Goal: Transaction & Acquisition: Purchase product/service

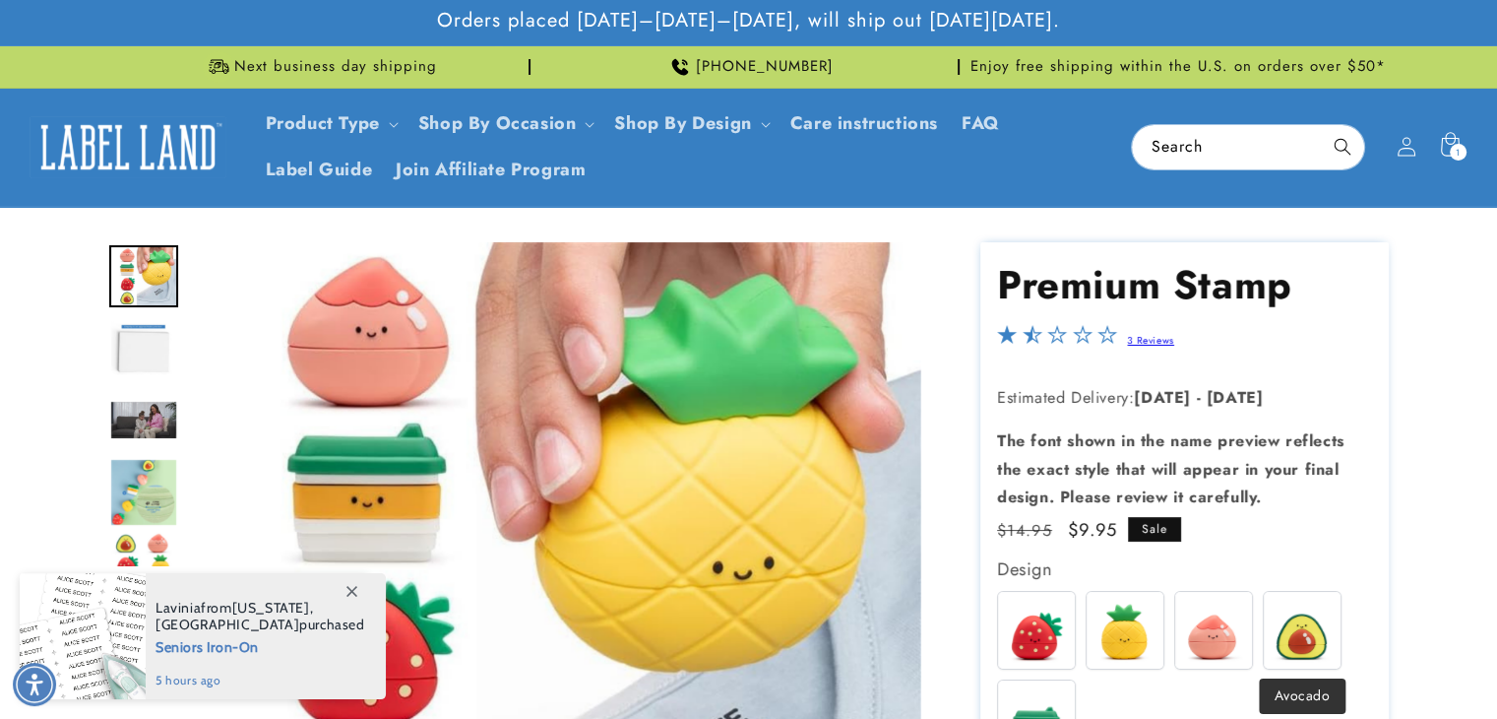
scroll to position [226, 0]
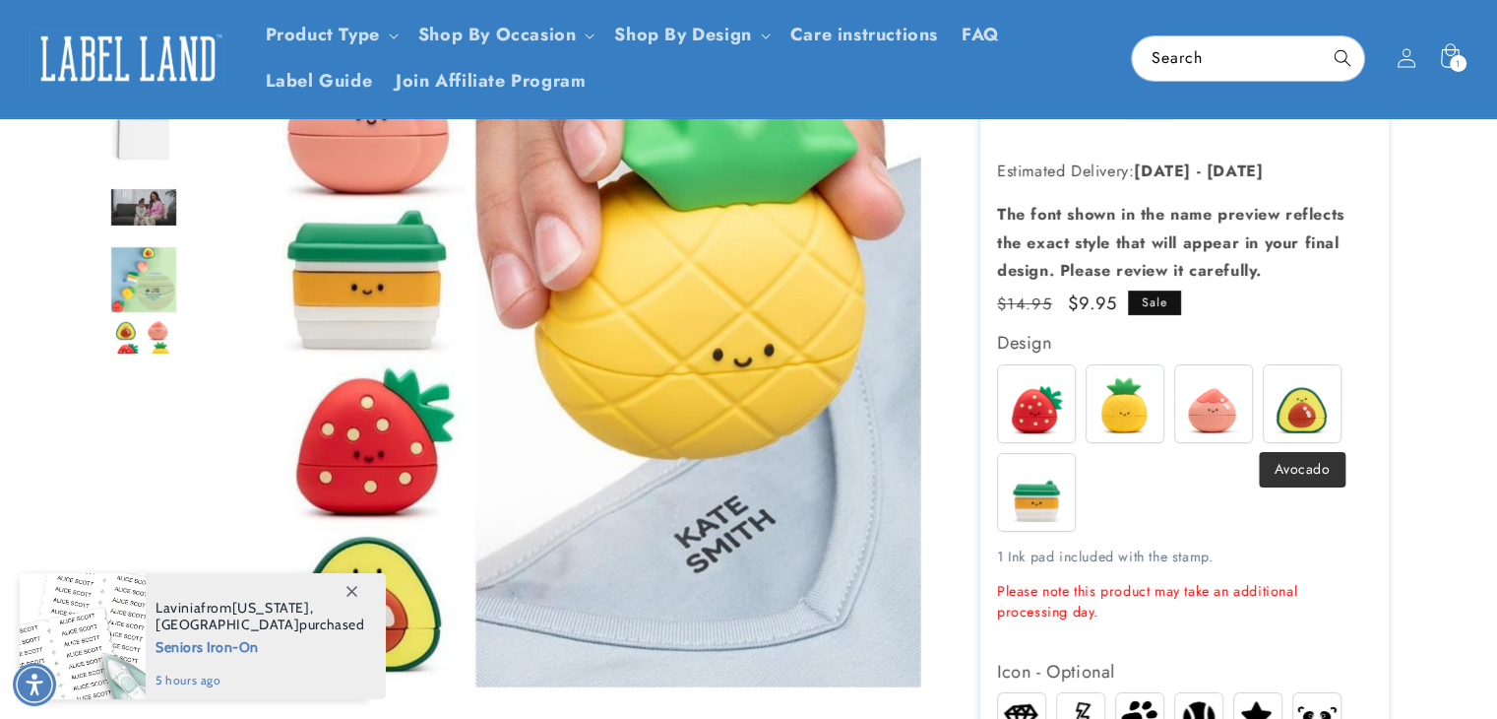
click at [1292, 393] on img at bounding box center [1302, 403] width 77 height 77
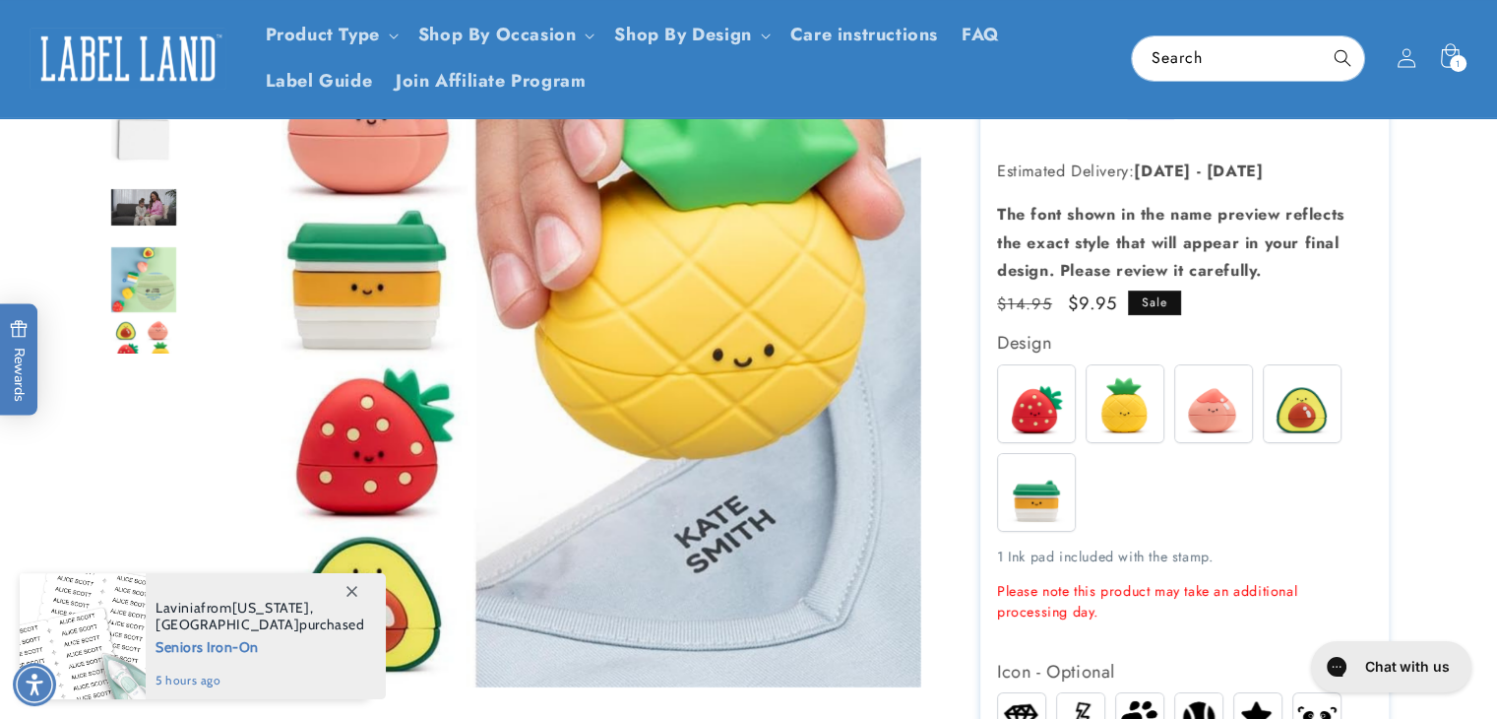
scroll to position [0, 0]
click at [113, 336] on img "Go to slide 5" at bounding box center [143, 351] width 69 height 69
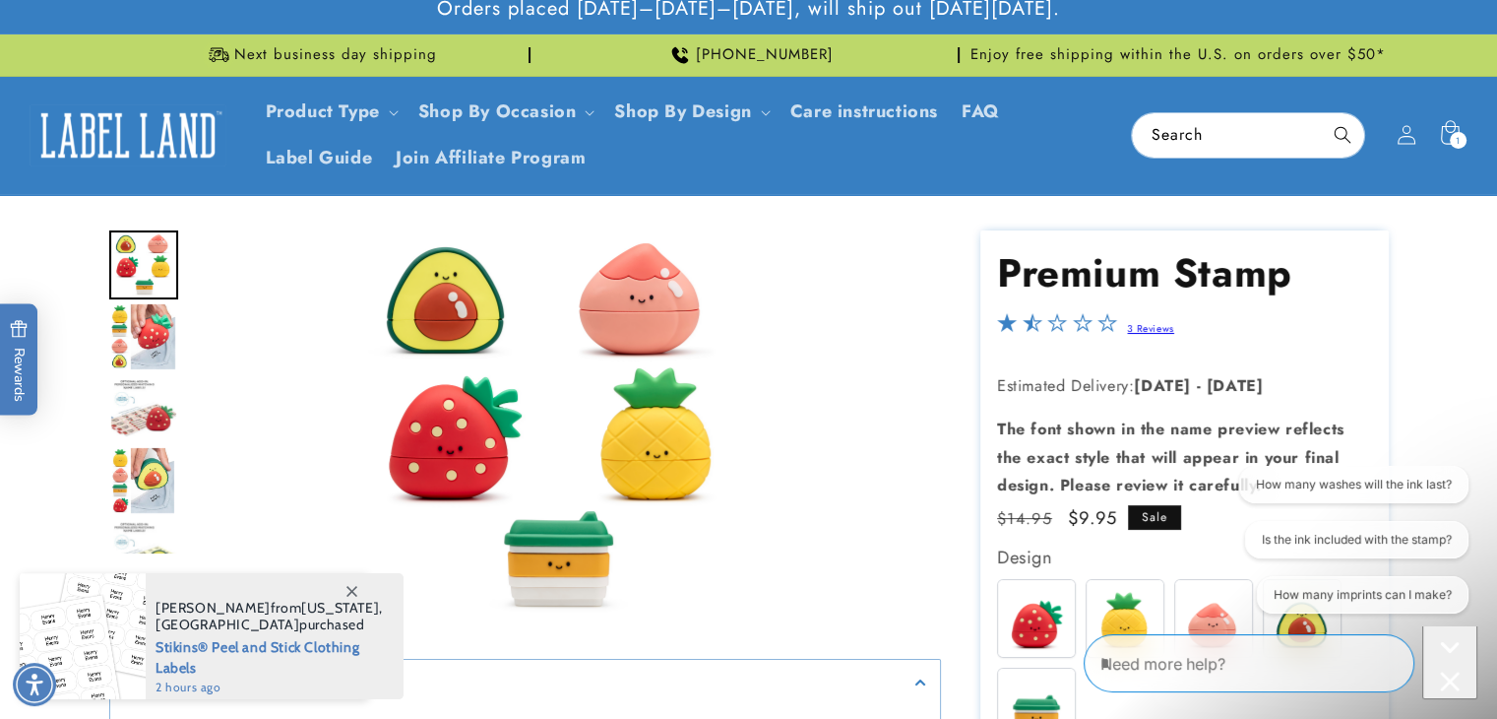
click at [153, 326] on img "Go to slide 6" at bounding box center [142, 336] width 67 height 69
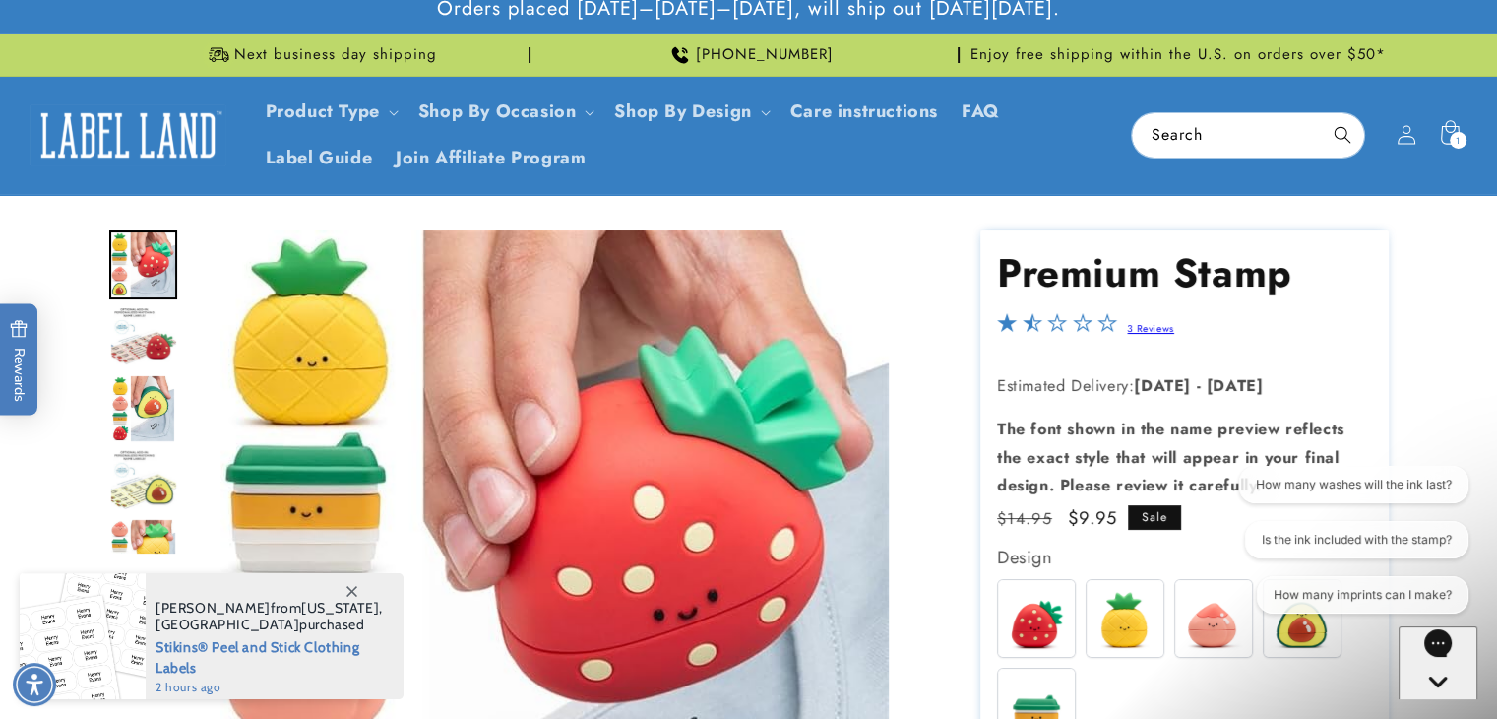
click at [142, 414] on img "Go to slide 8" at bounding box center [143, 408] width 67 height 69
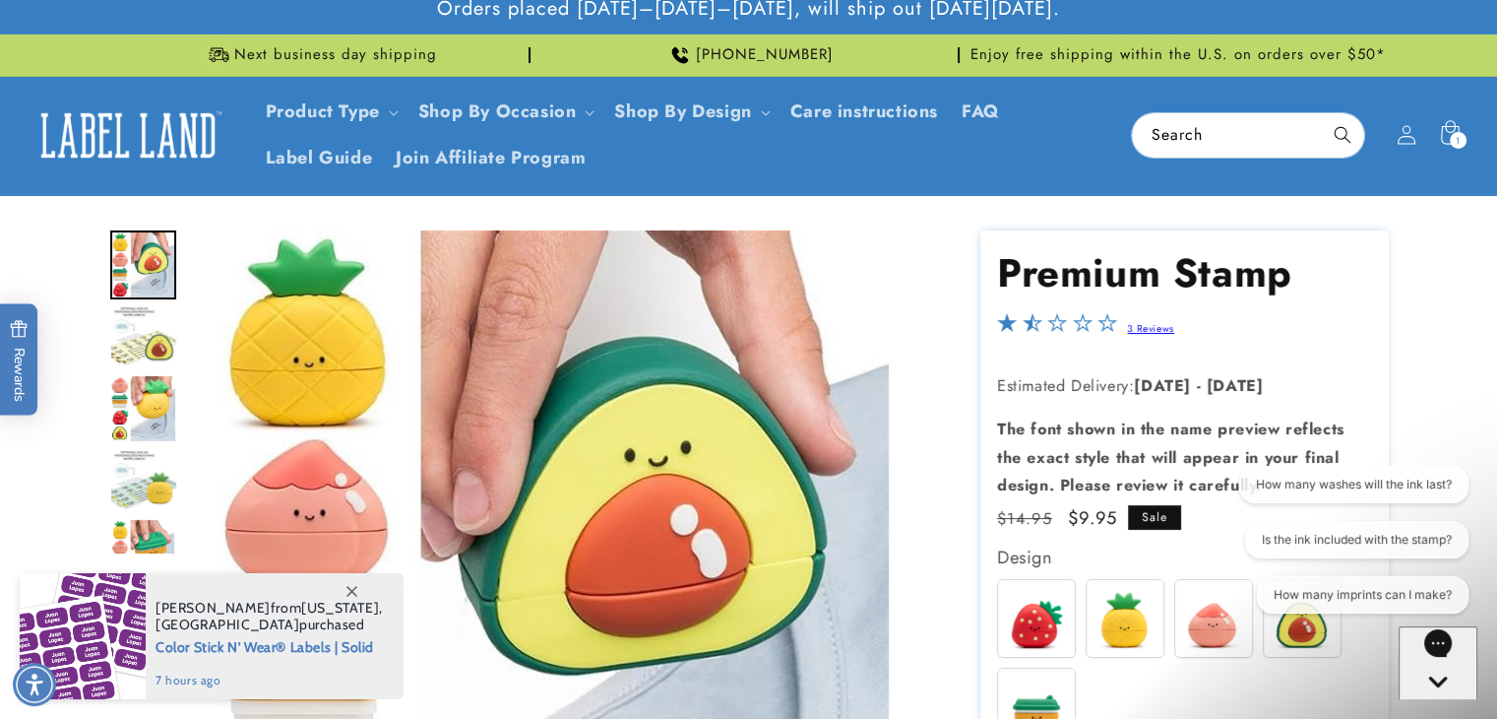
click at [1289, 617] on div "How many washes will the ink last? Is the ink included with the stamp? How many…" at bounding box center [1353, 544] width 228 height 156
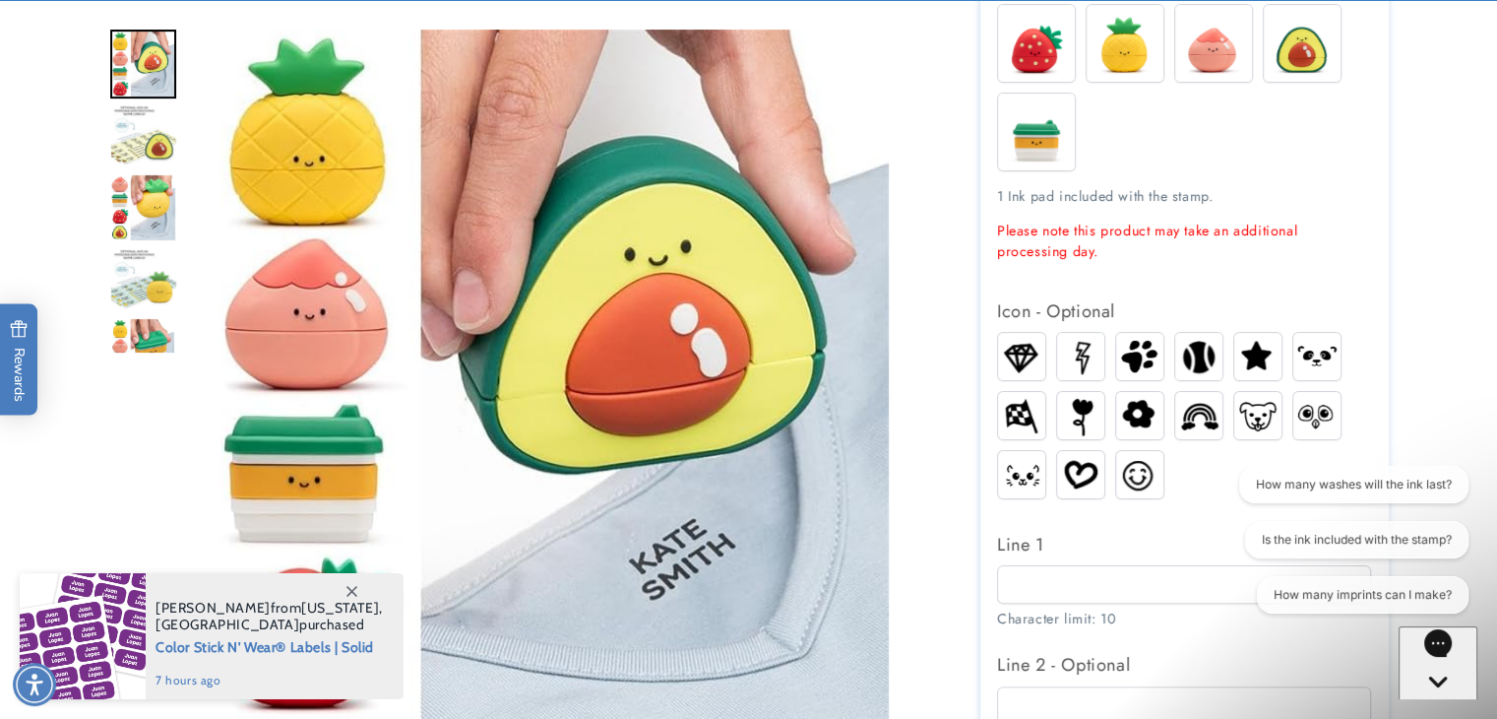
scroll to position [627, 0]
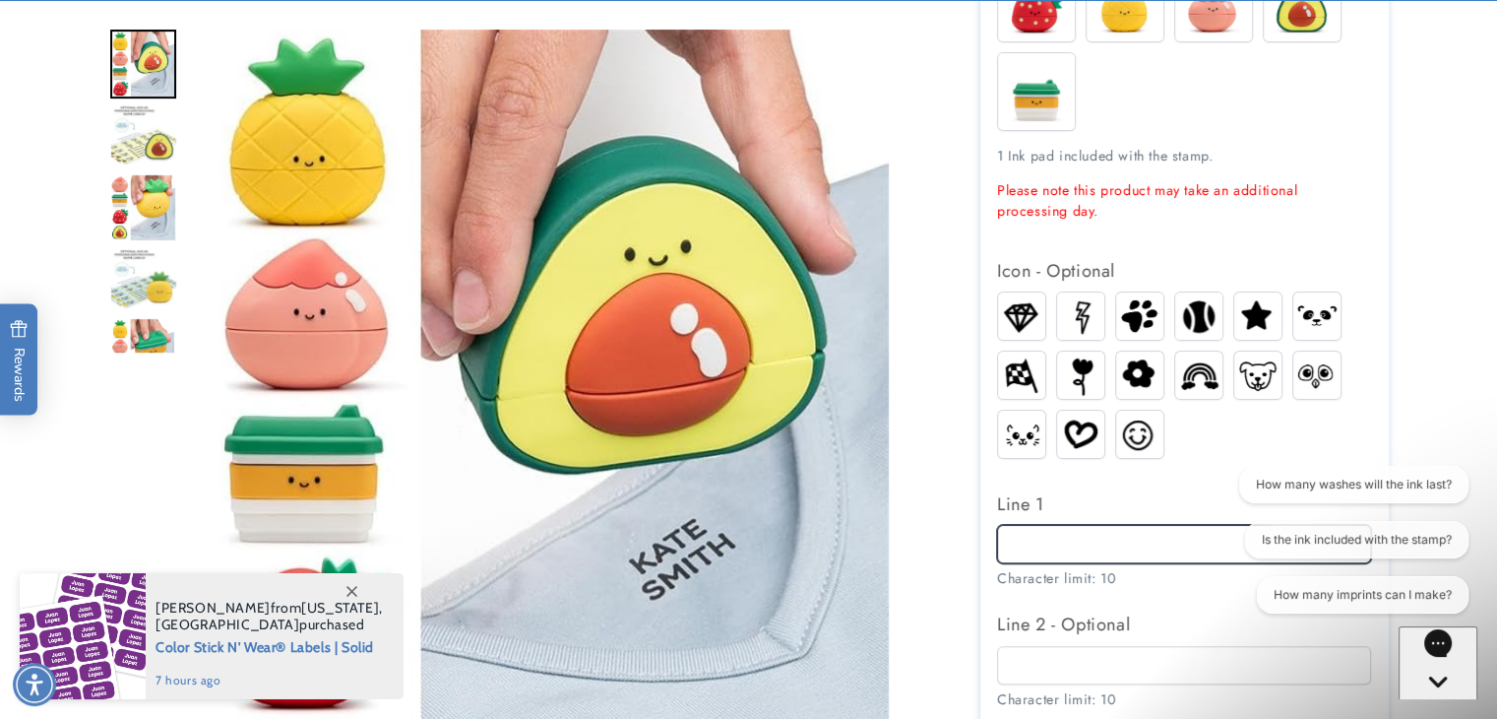
click at [1015, 548] on input "Line 1" at bounding box center [1184, 544] width 374 height 38
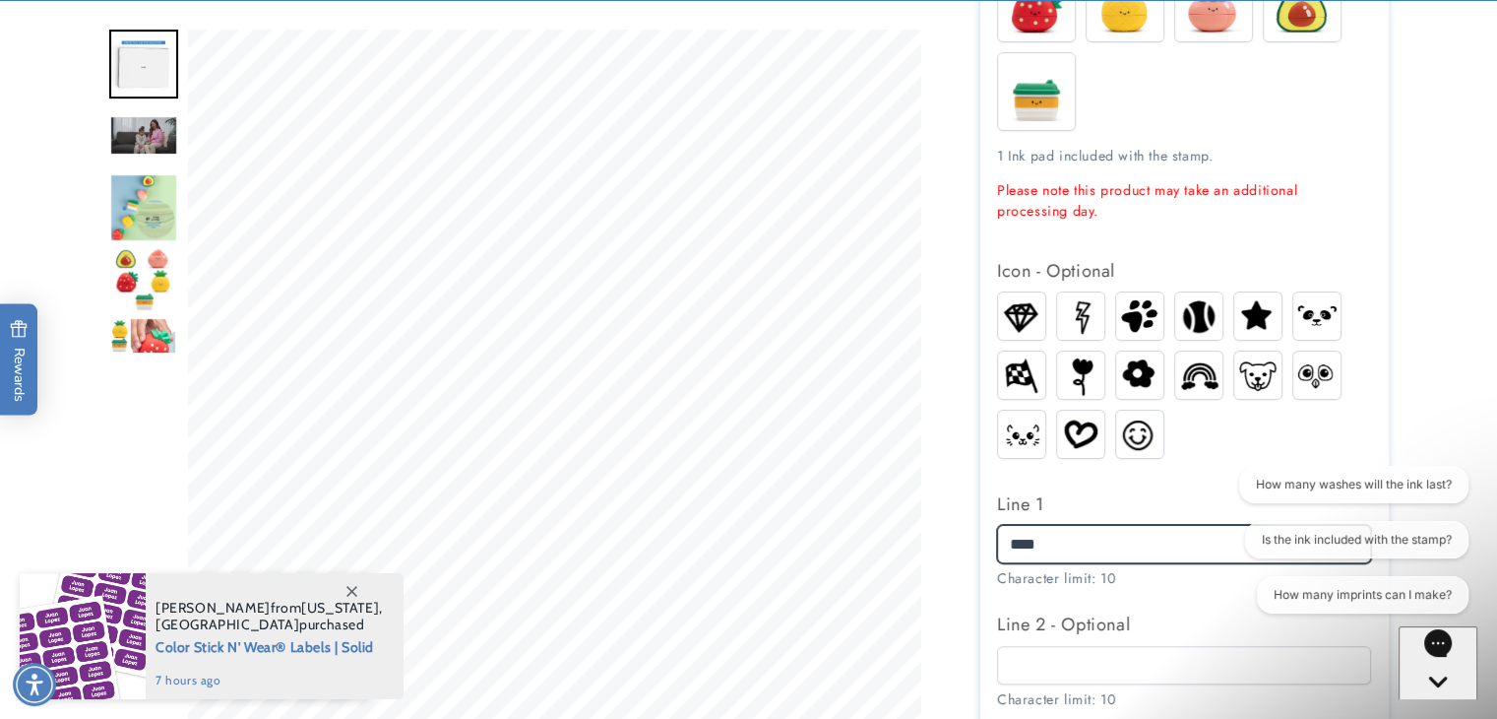
type input "****"
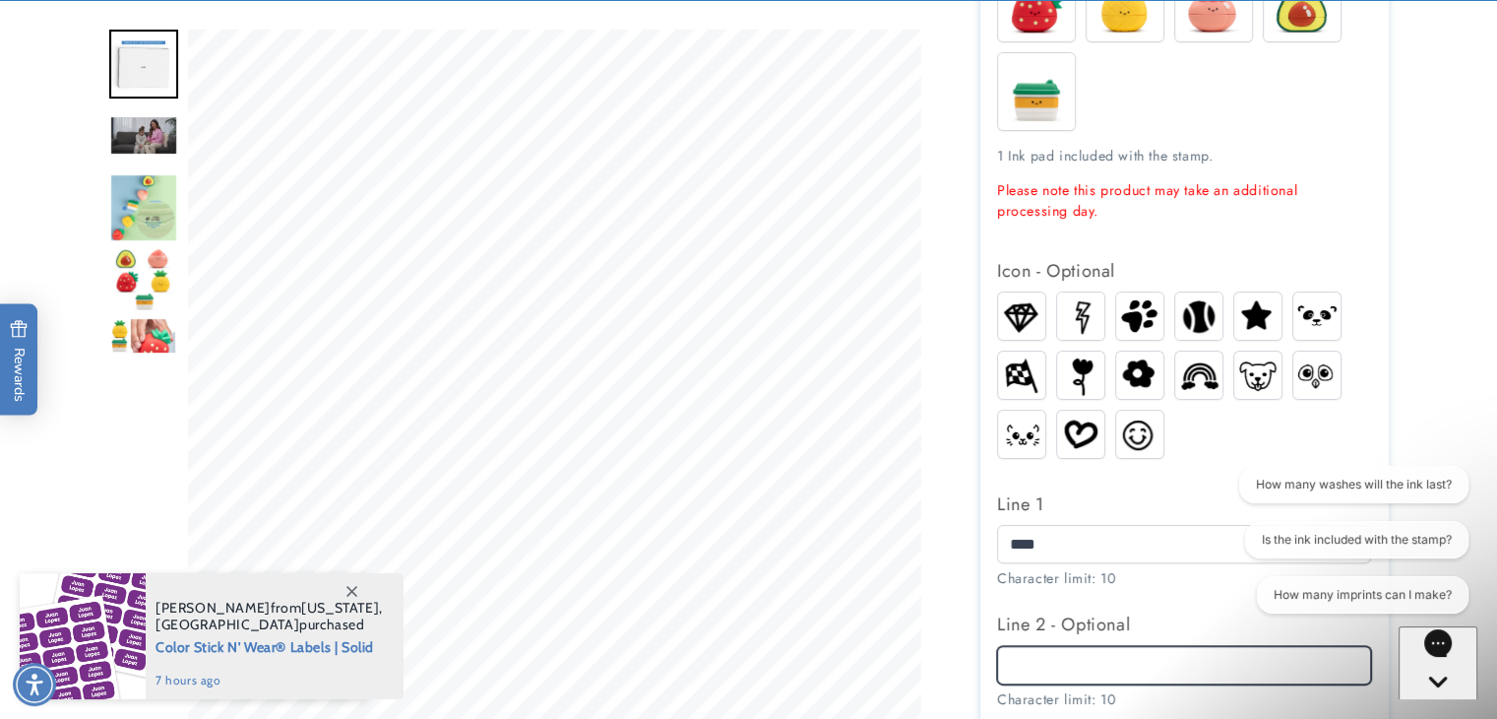
click at [1024, 682] on input "Line 2 - Optional" at bounding box center [1184, 665] width 374 height 38
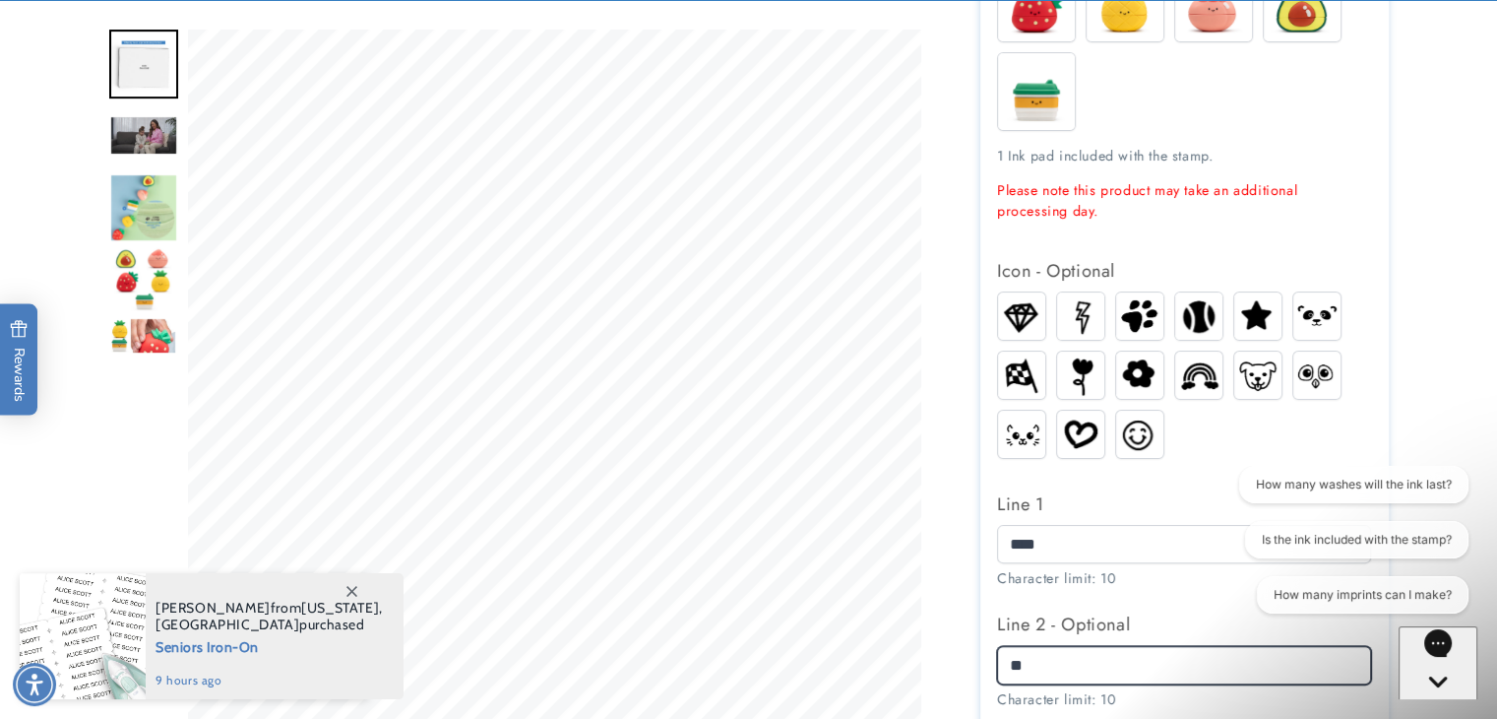
type input "*"
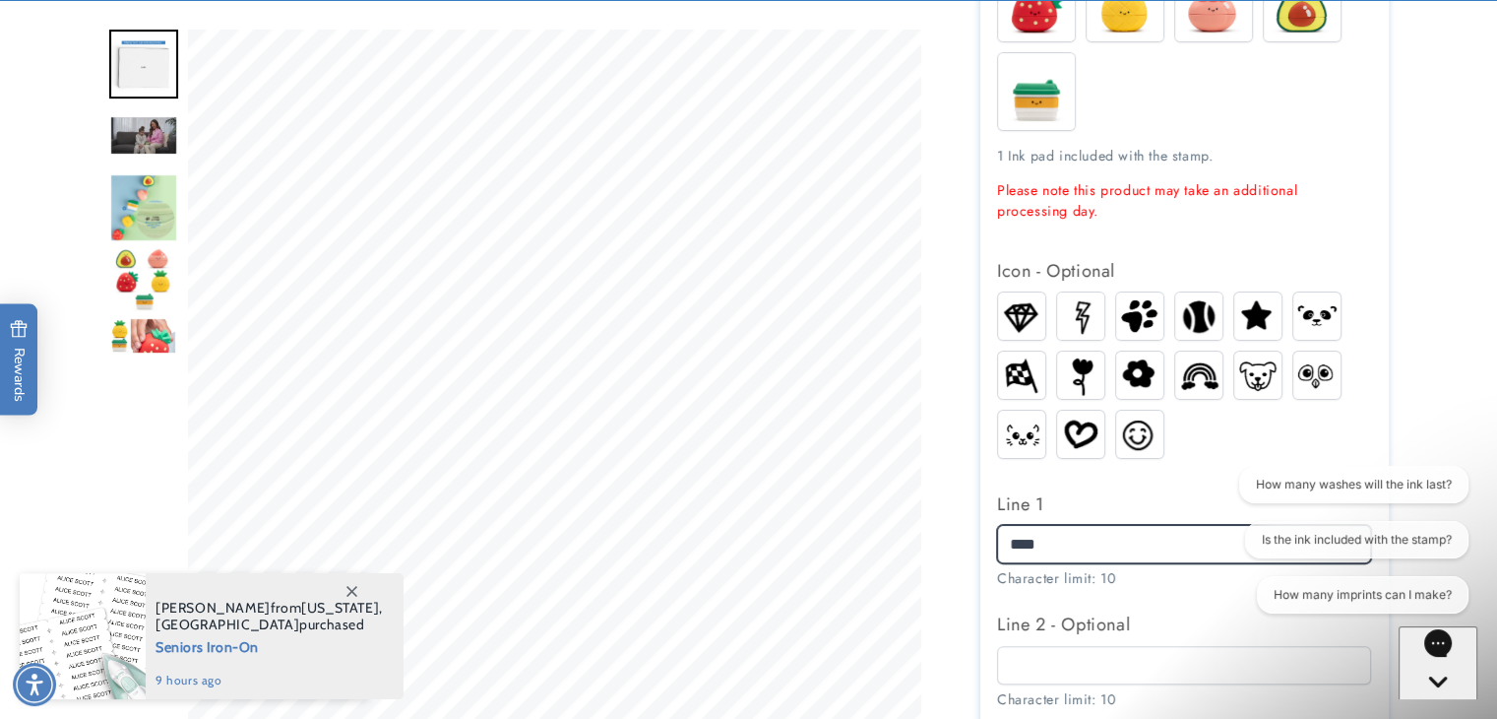
click at [1072, 554] on input "****" at bounding box center [1184, 544] width 374 height 38
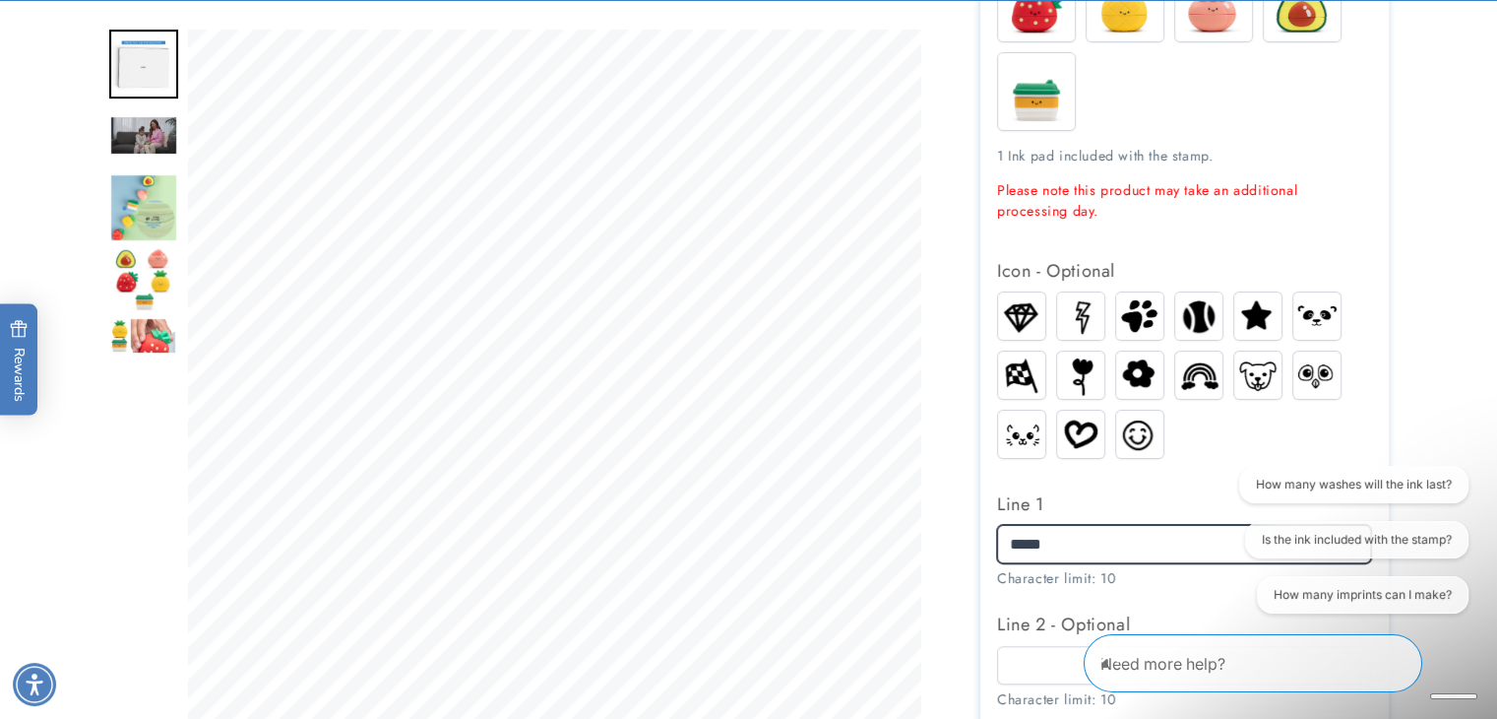
type input "****"
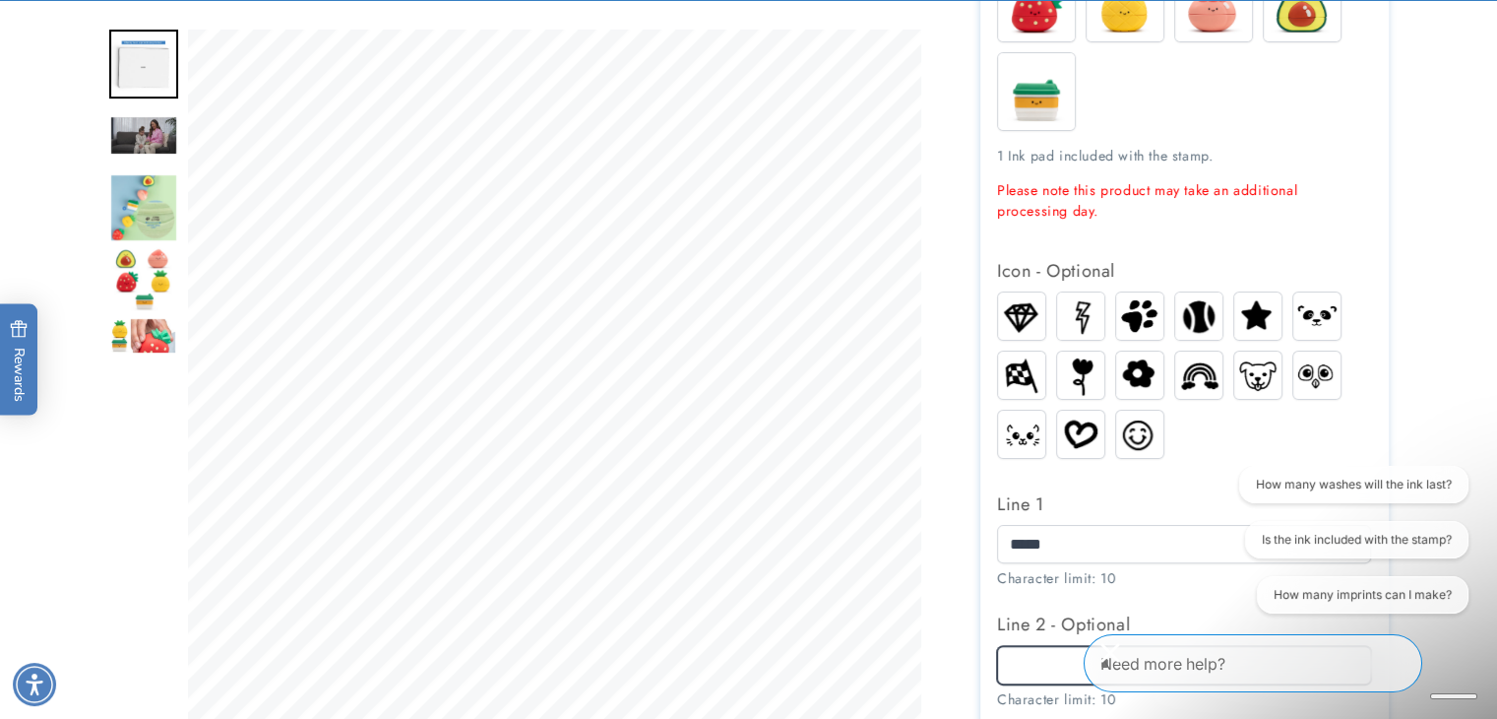
click at [1025, 652] on input "Line 2 - Optional" at bounding box center [1184, 665] width 374 height 38
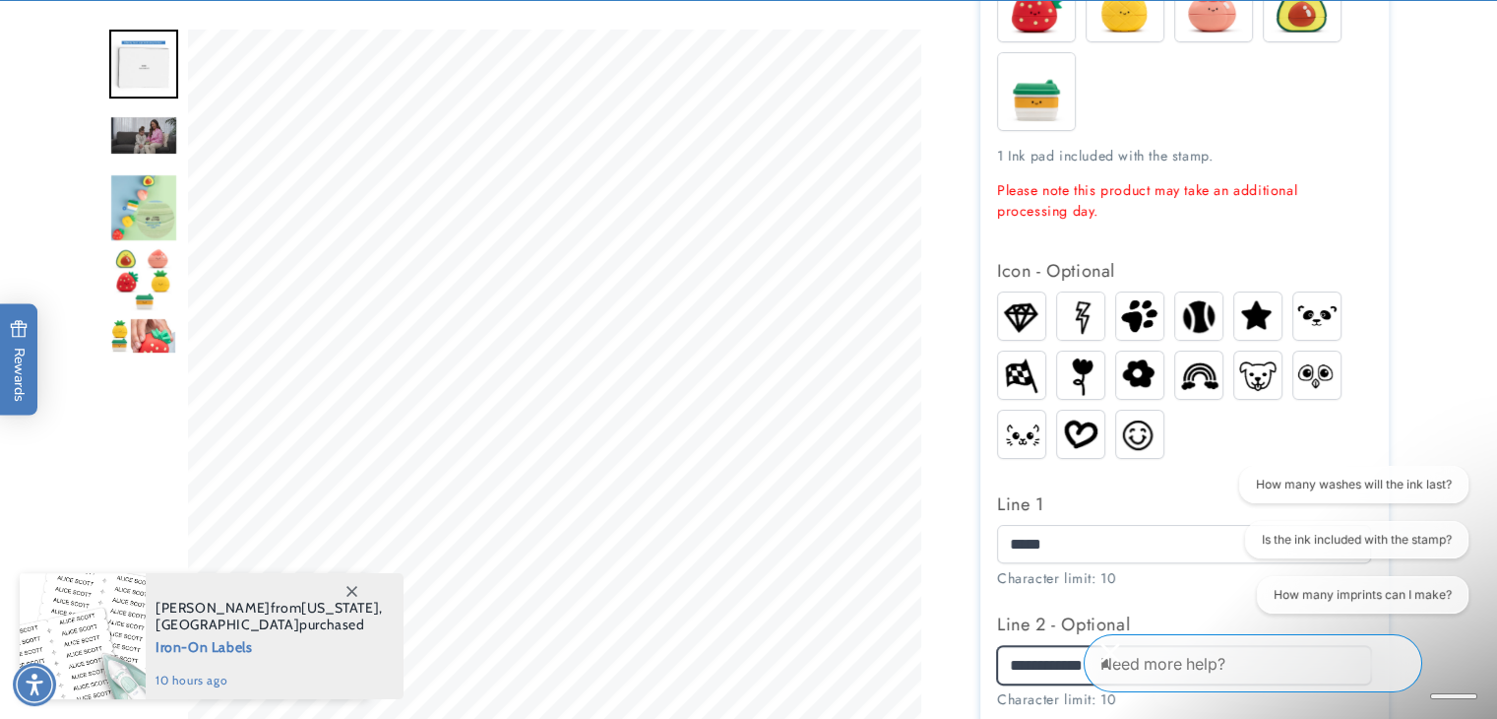
type input "**********"
click at [1119, 656] on icon "Close conversation starters" at bounding box center [1109, 652] width 19 height 19
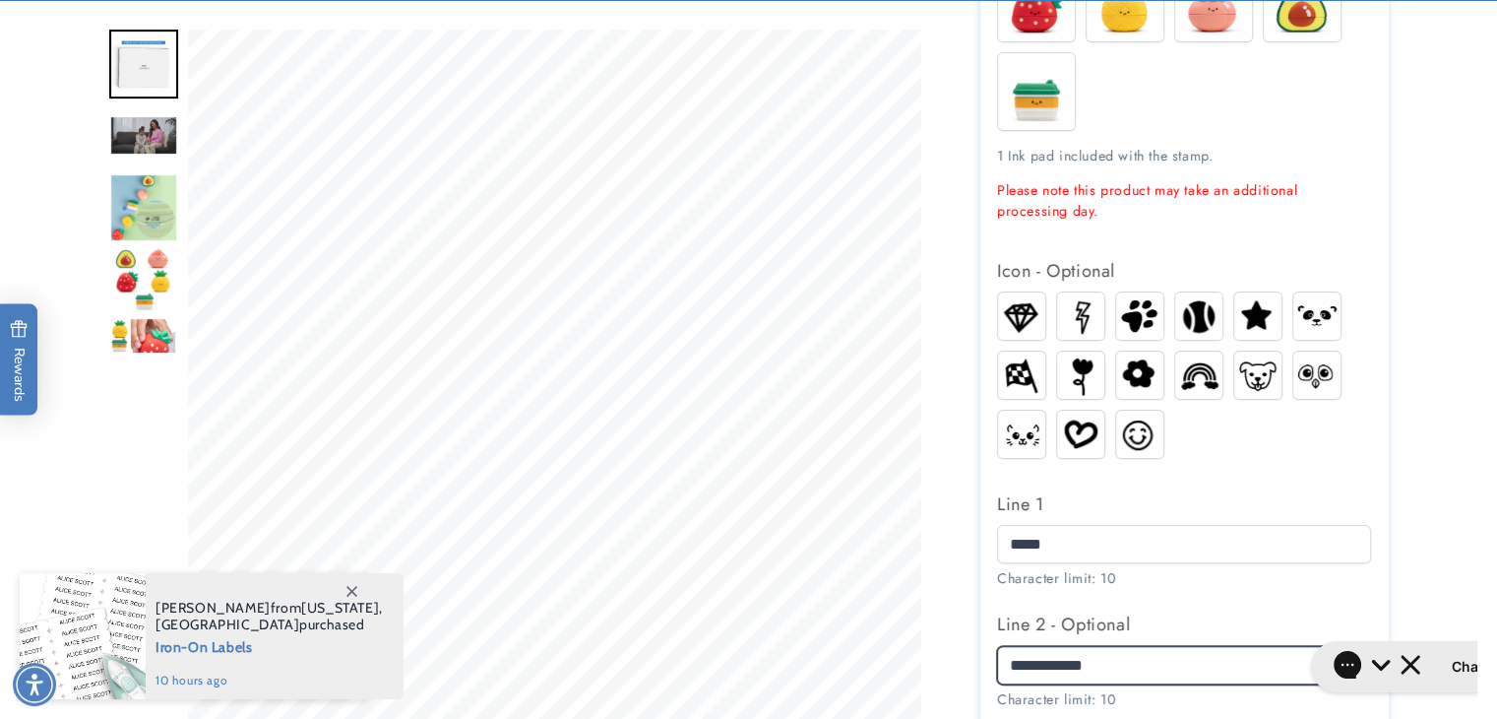
click at [1177, 666] on input "**********" at bounding box center [1184, 665] width 374 height 38
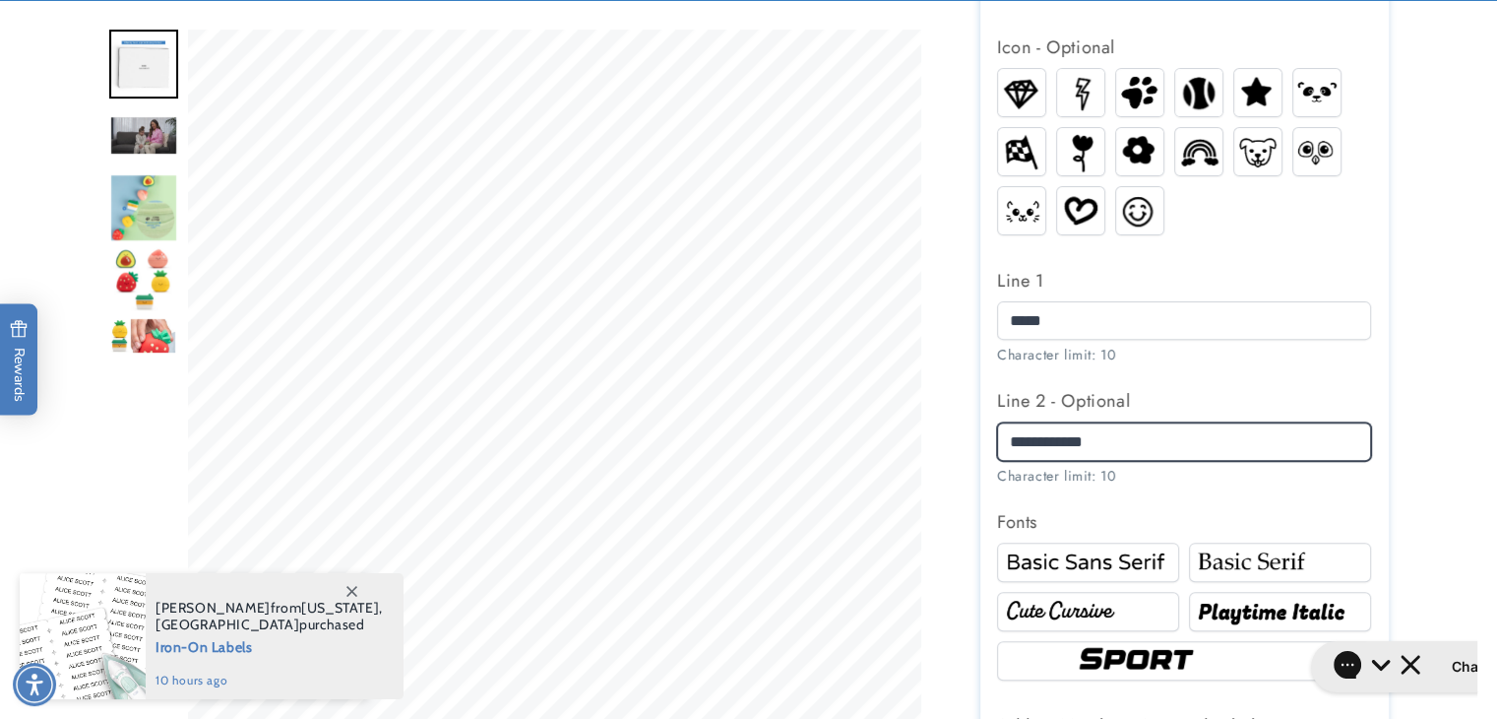
scroll to position [868, 0]
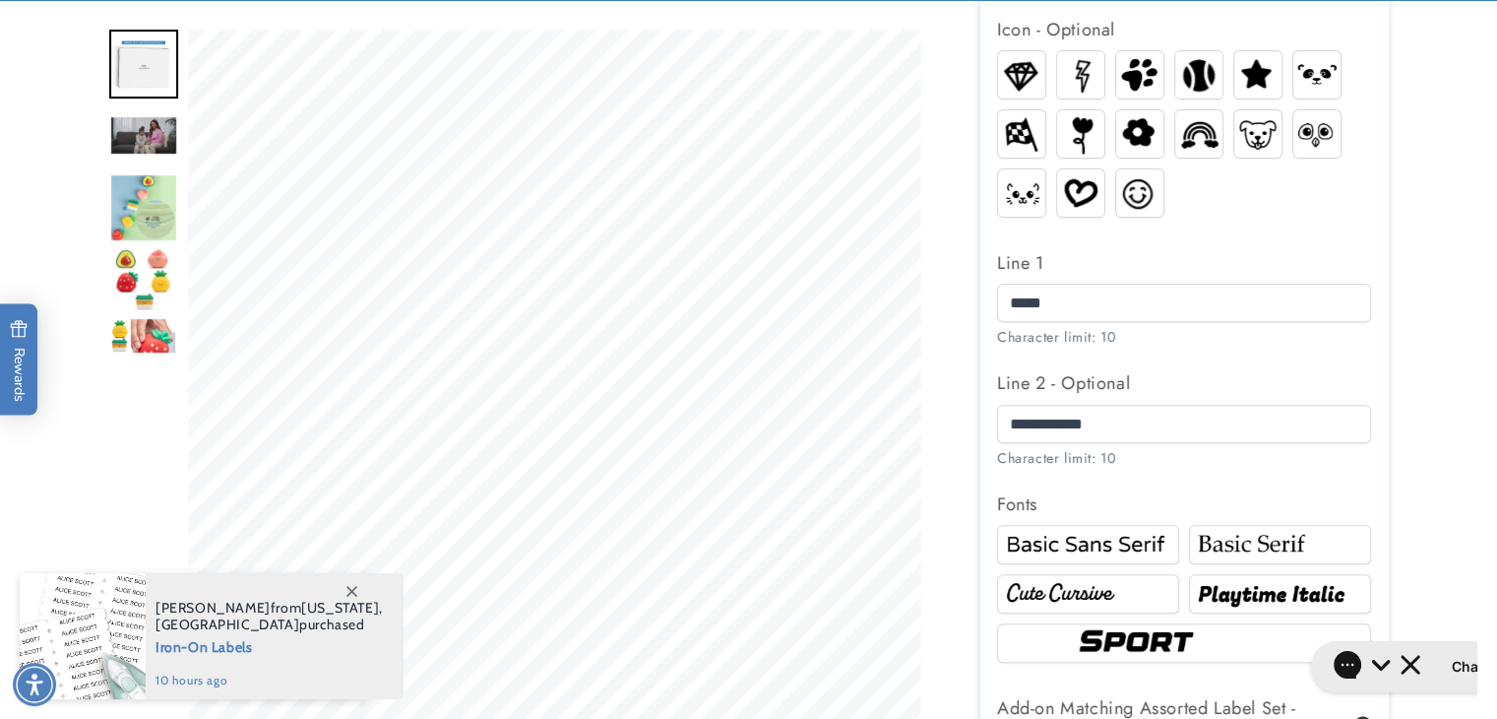
click at [1095, 600] on img at bounding box center [1088, 594] width 176 height 30
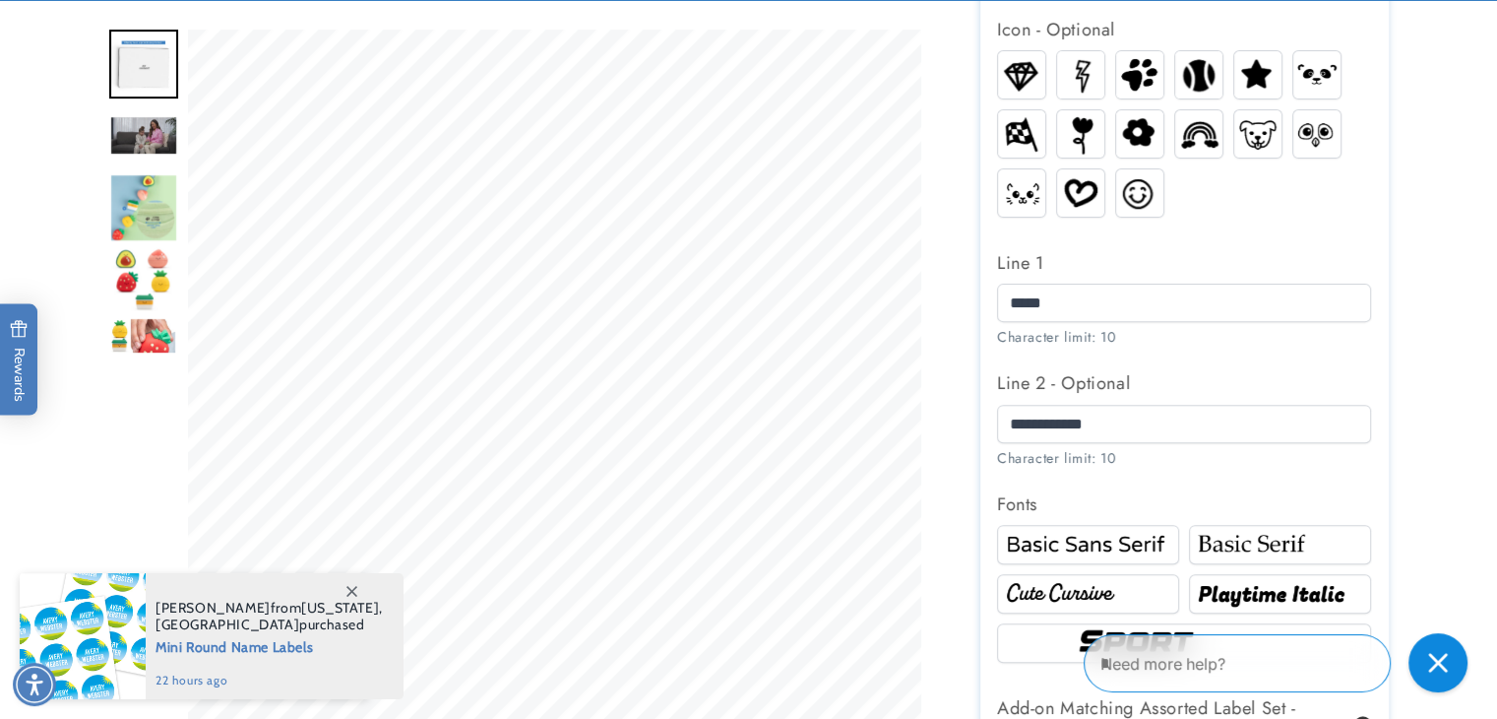
click at [138, 335] on img "Go to slide 6" at bounding box center [142, 351] width 67 height 69
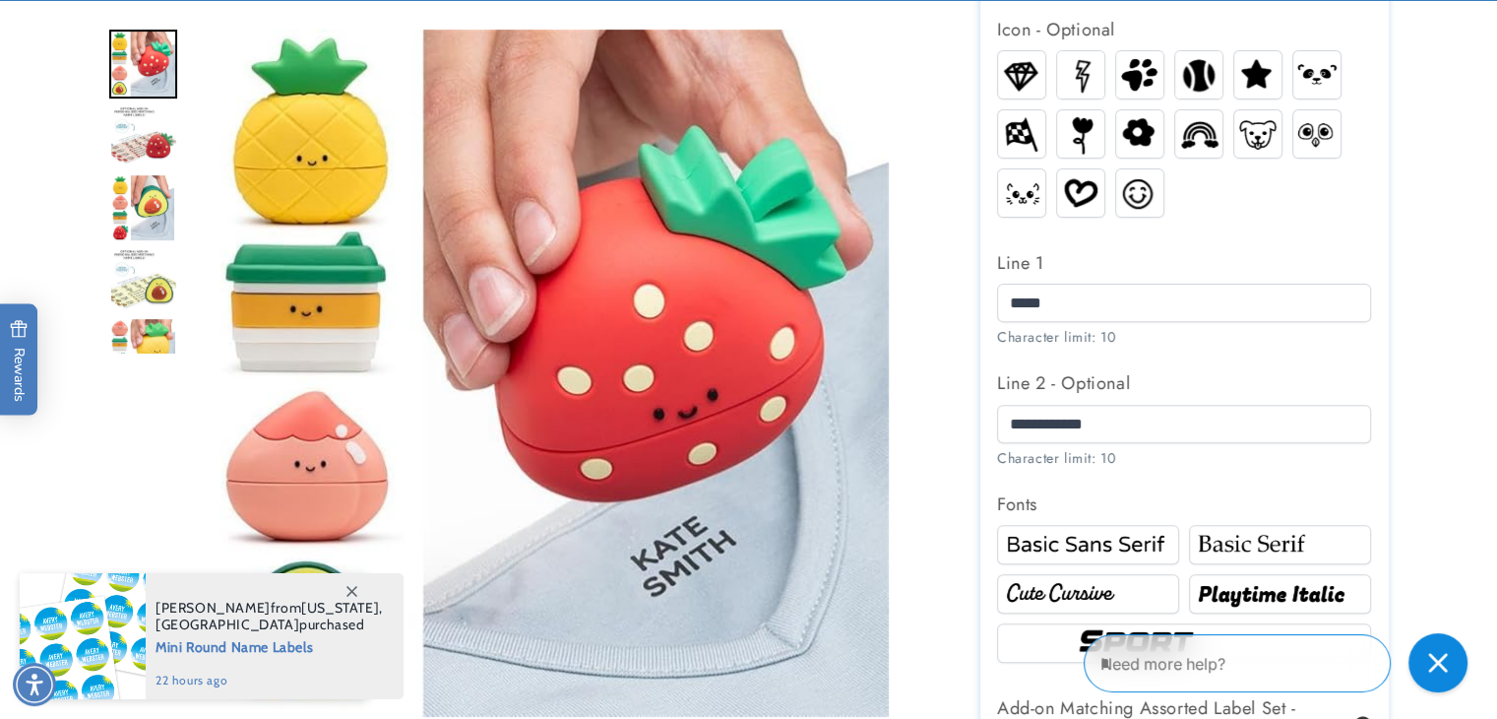
click at [154, 283] on img "Go to slide 9" at bounding box center [143, 280] width 69 height 62
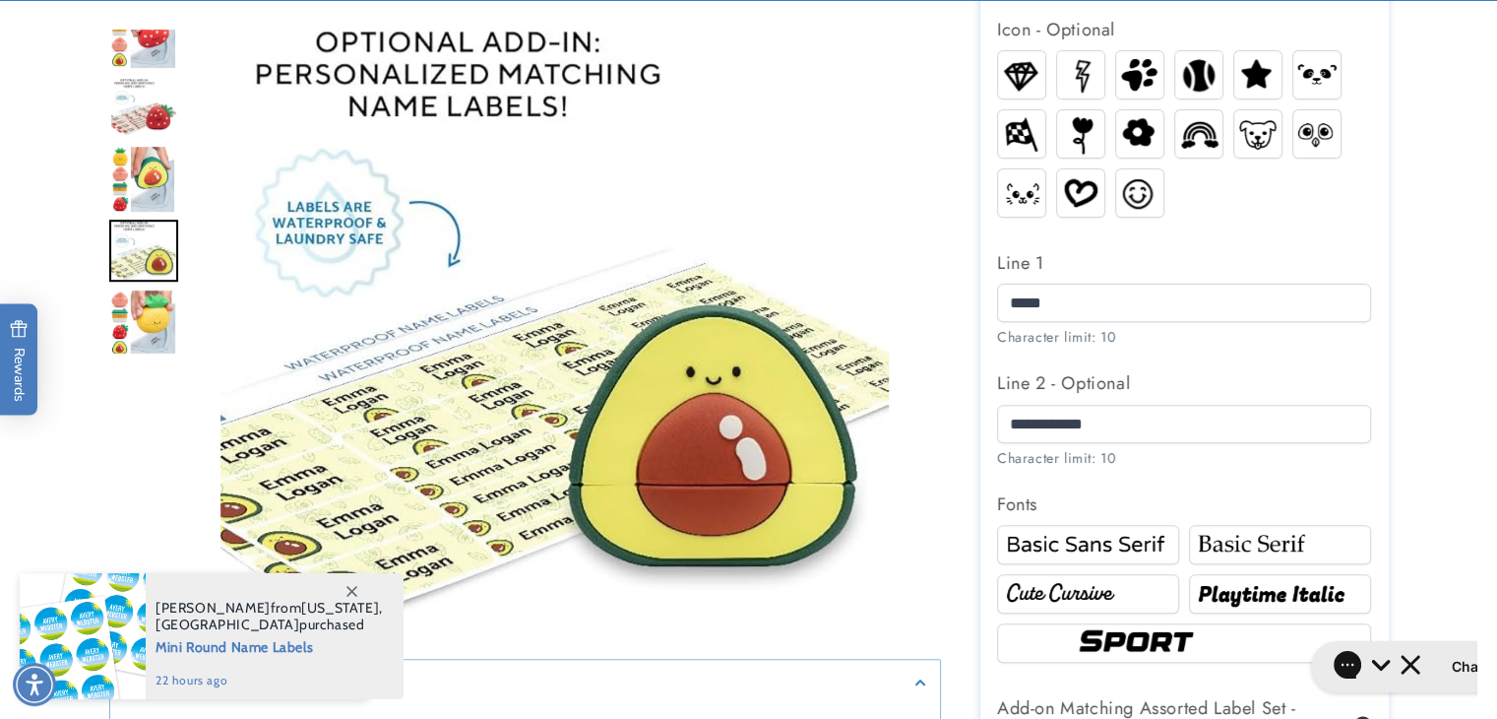
drag, startPoint x: 140, startPoint y: 132, endPoint x: 147, endPoint y: 320, distance: 188.1
click at [147, 320] on img "Go to slide 10" at bounding box center [142, 322] width 67 height 69
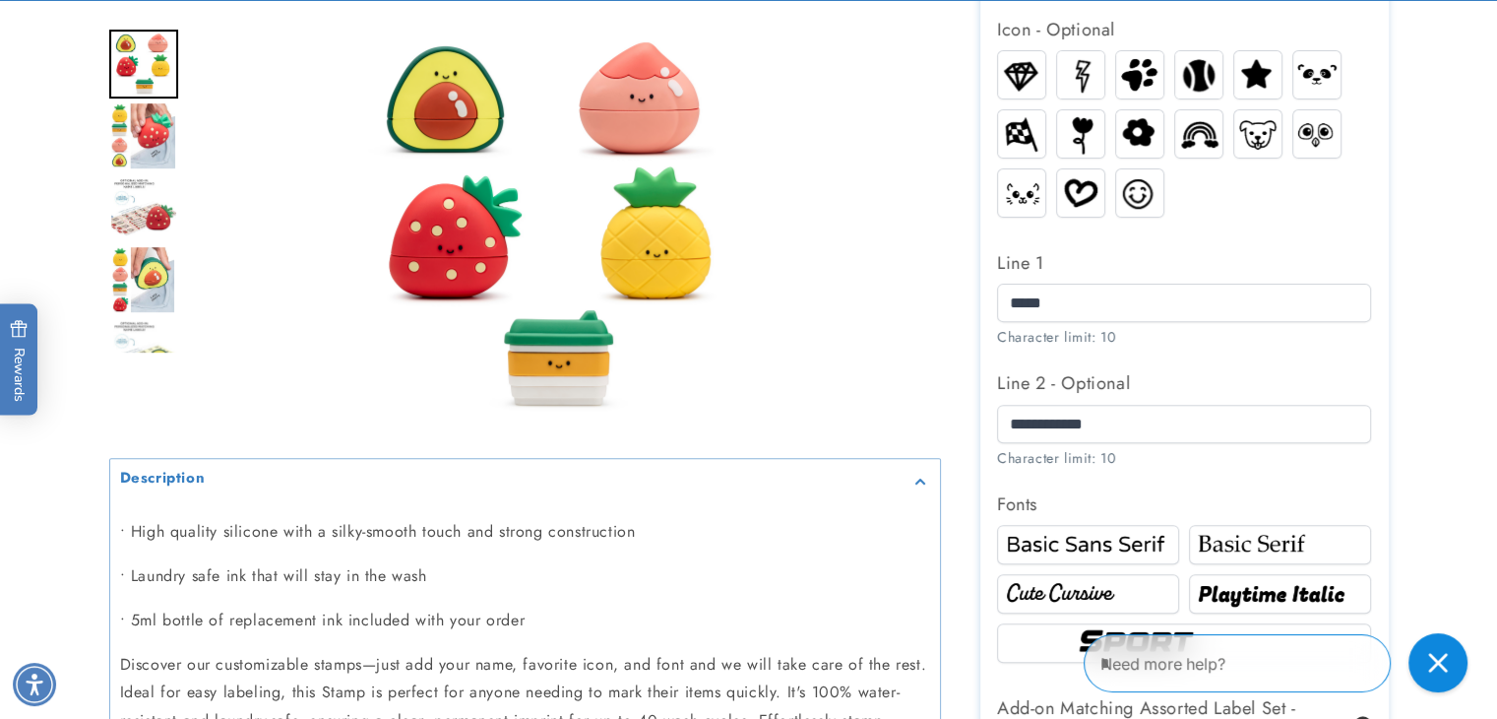
click at [157, 143] on img "Go to slide 6" at bounding box center [142, 135] width 67 height 69
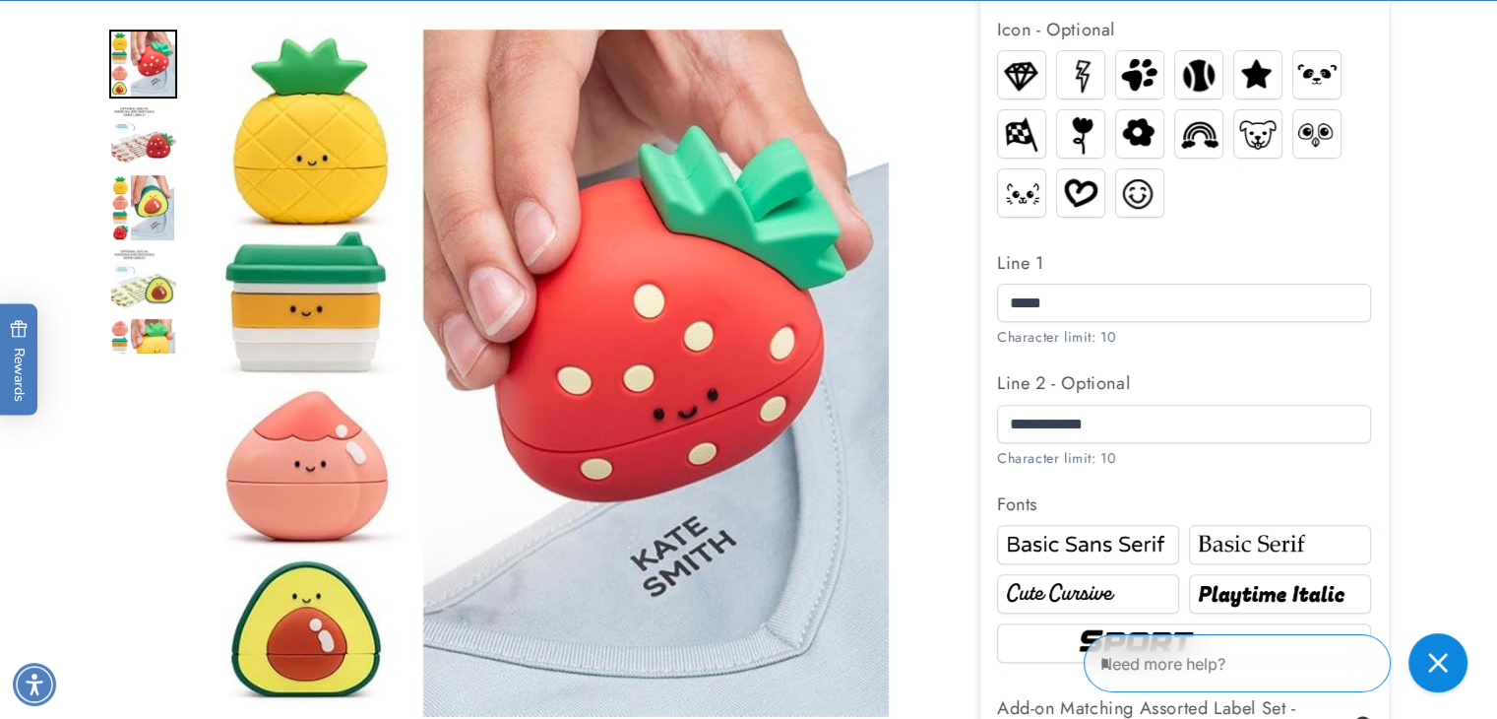
click at [157, 143] on img "Go to slide 7" at bounding box center [143, 135] width 69 height 60
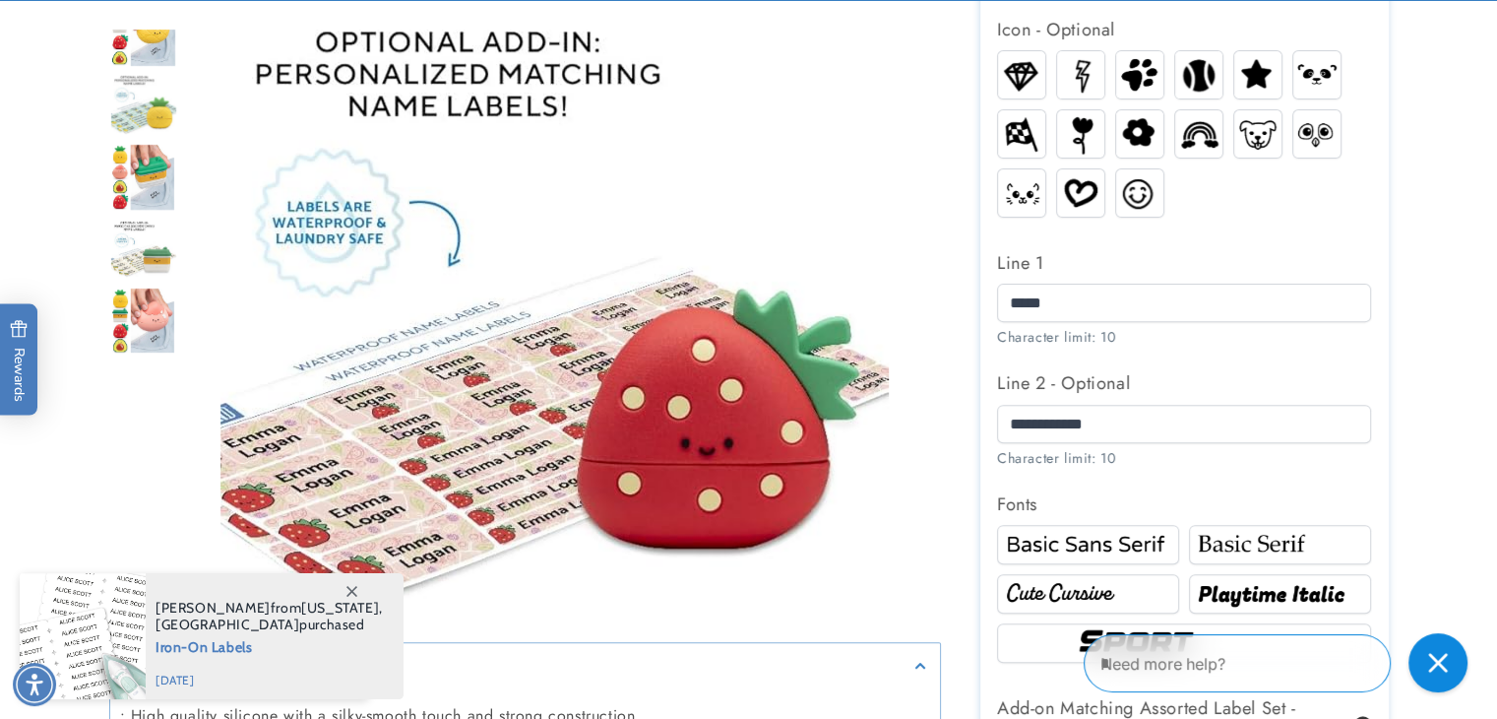
drag, startPoint x: 138, startPoint y: 304, endPoint x: 164, endPoint y: 60, distance: 245.6
click at [164, 60] on img "Go to slide 10" at bounding box center [142, 33] width 67 height 69
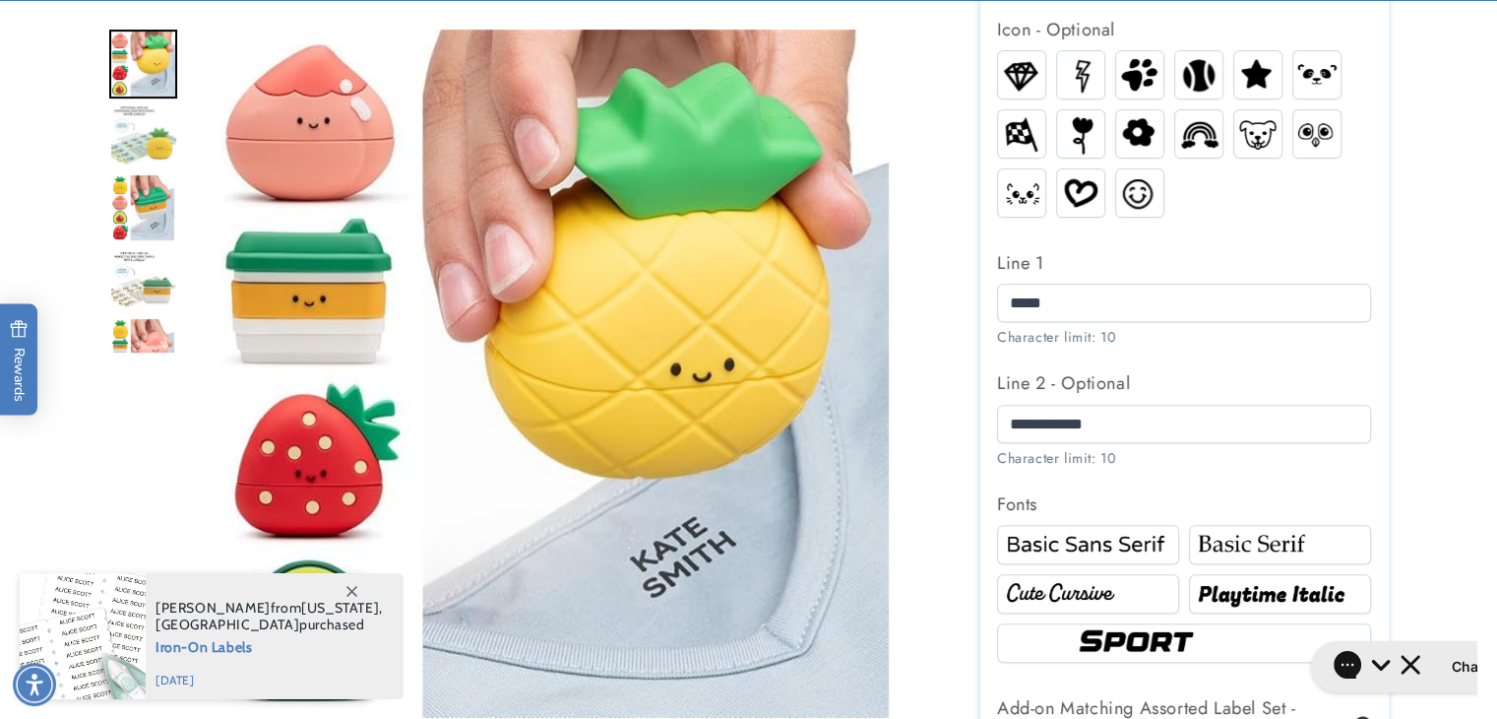
click at [146, 208] on img "Go to slide 12" at bounding box center [143, 207] width 66 height 69
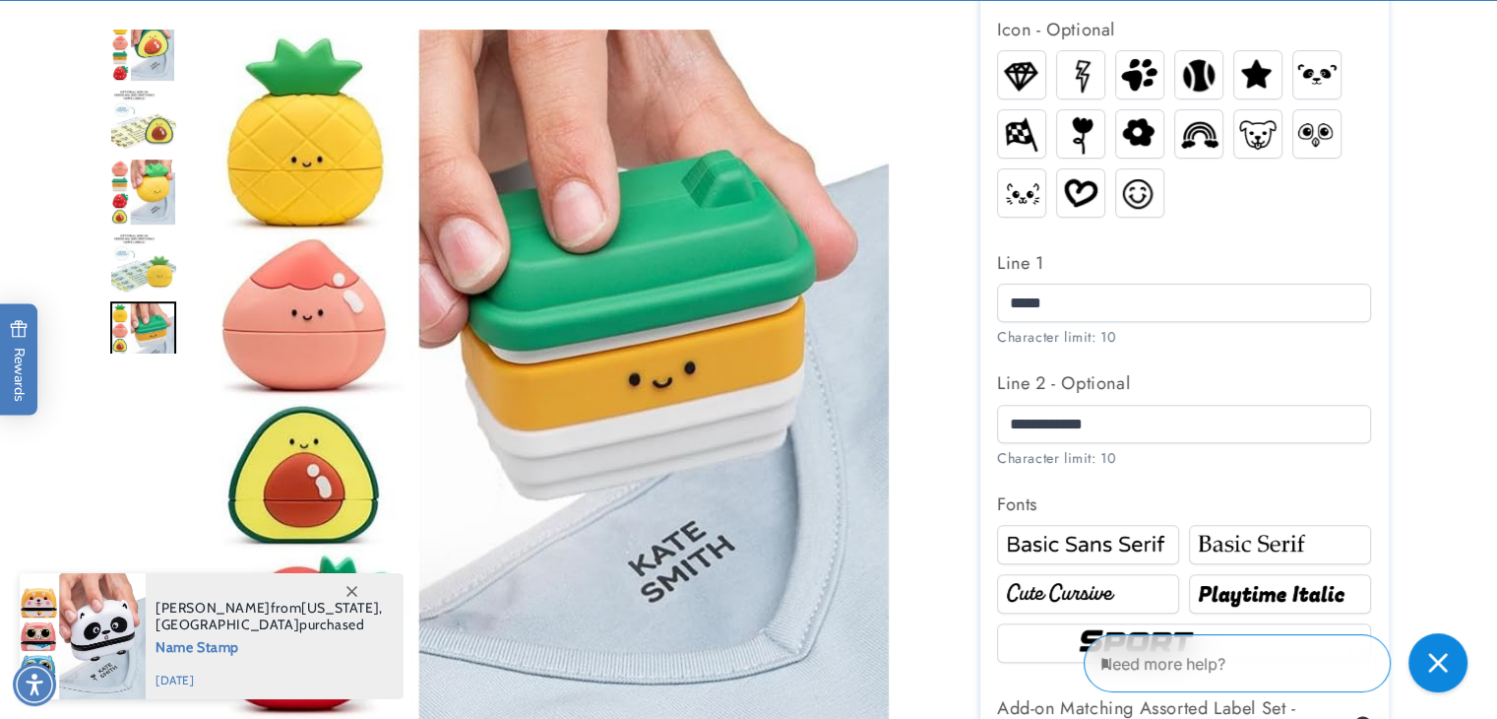
drag, startPoint x: 169, startPoint y: 321, endPoint x: 352, endPoint y: 594, distance: 328.4
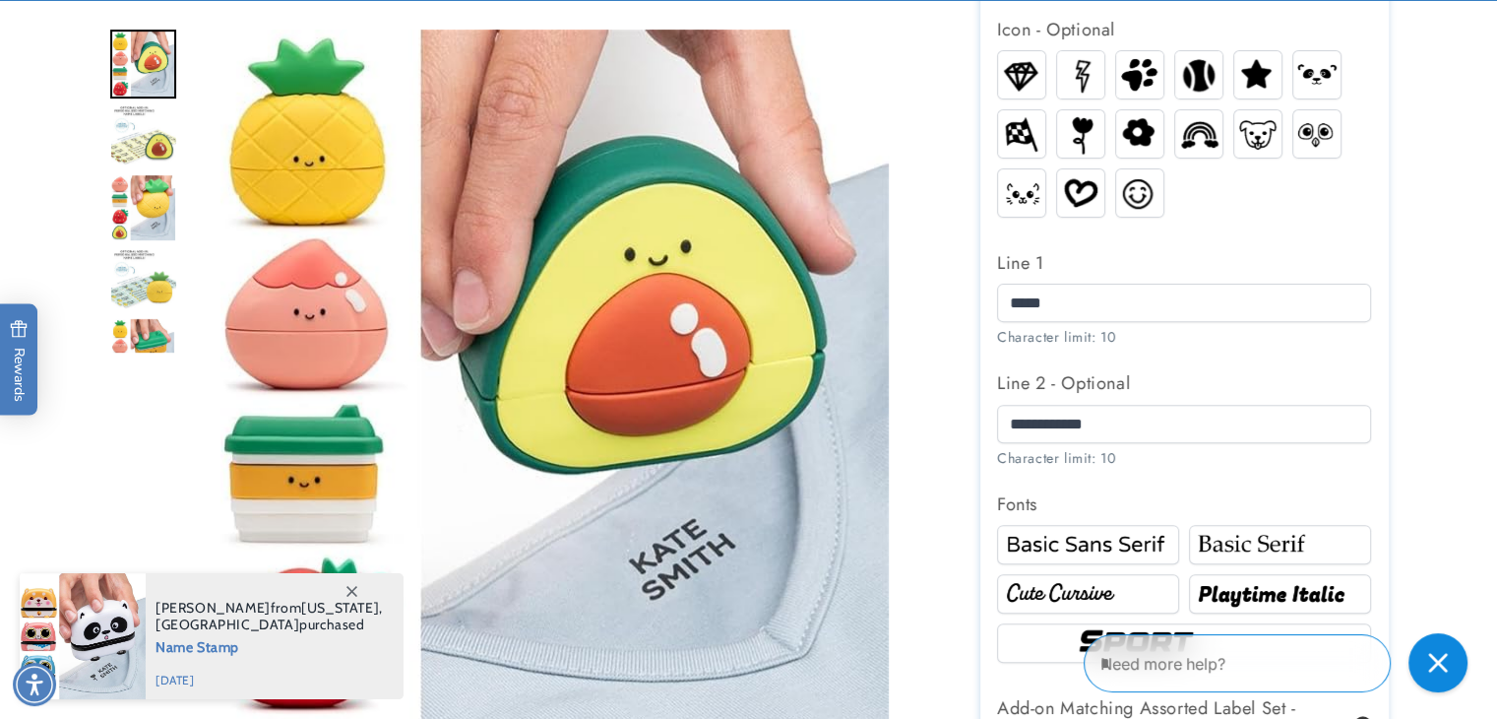
click at [157, 288] on img "Go to slide 11" at bounding box center [143, 280] width 69 height 62
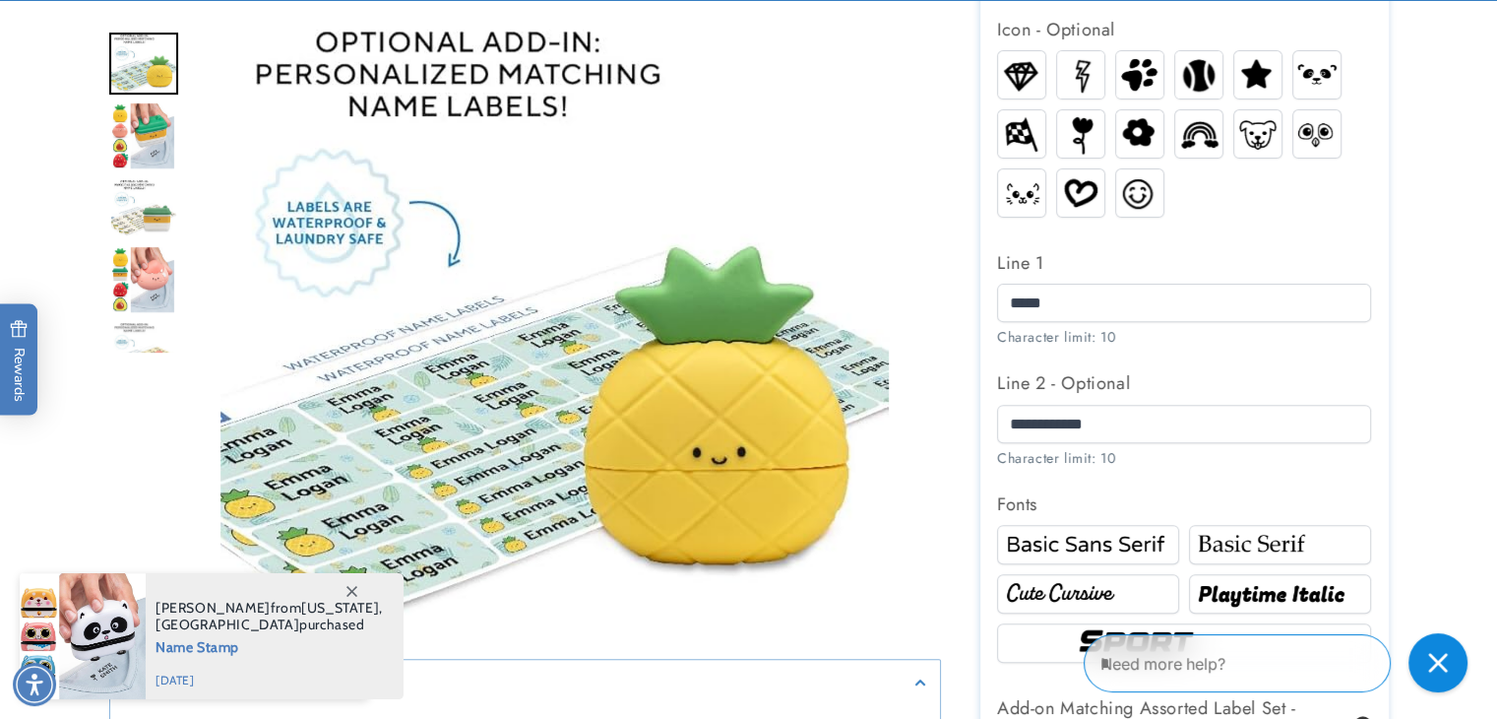
click at [157, 288] on img "Go to slide 14" at bounding box center [143, 279] width 67 height 69
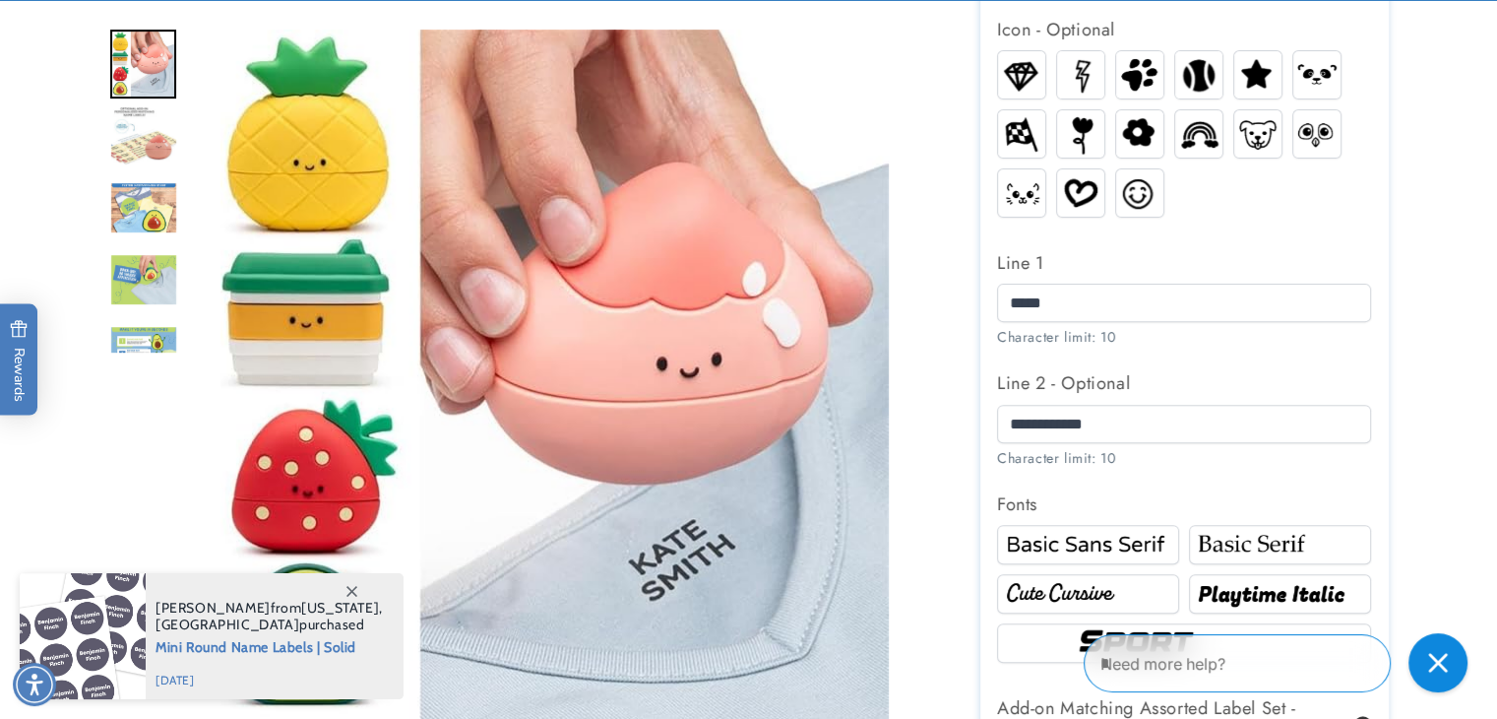
click at [151, 130] on img "Go to slide 15" at bounding box center [143, 135] width 69 height 61
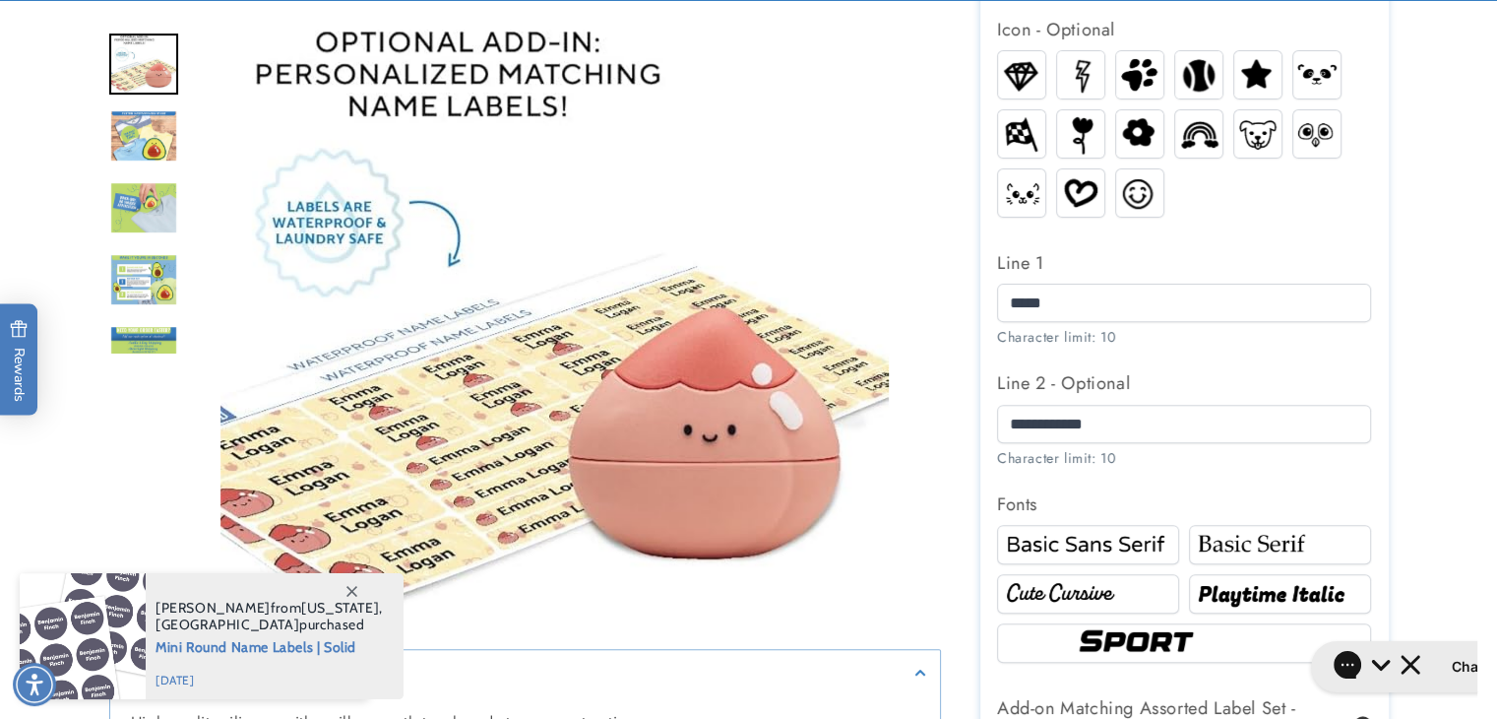
click at [148, 206] on img "Go to slide 17" at bounding box center [143, 207] width 69 height 53
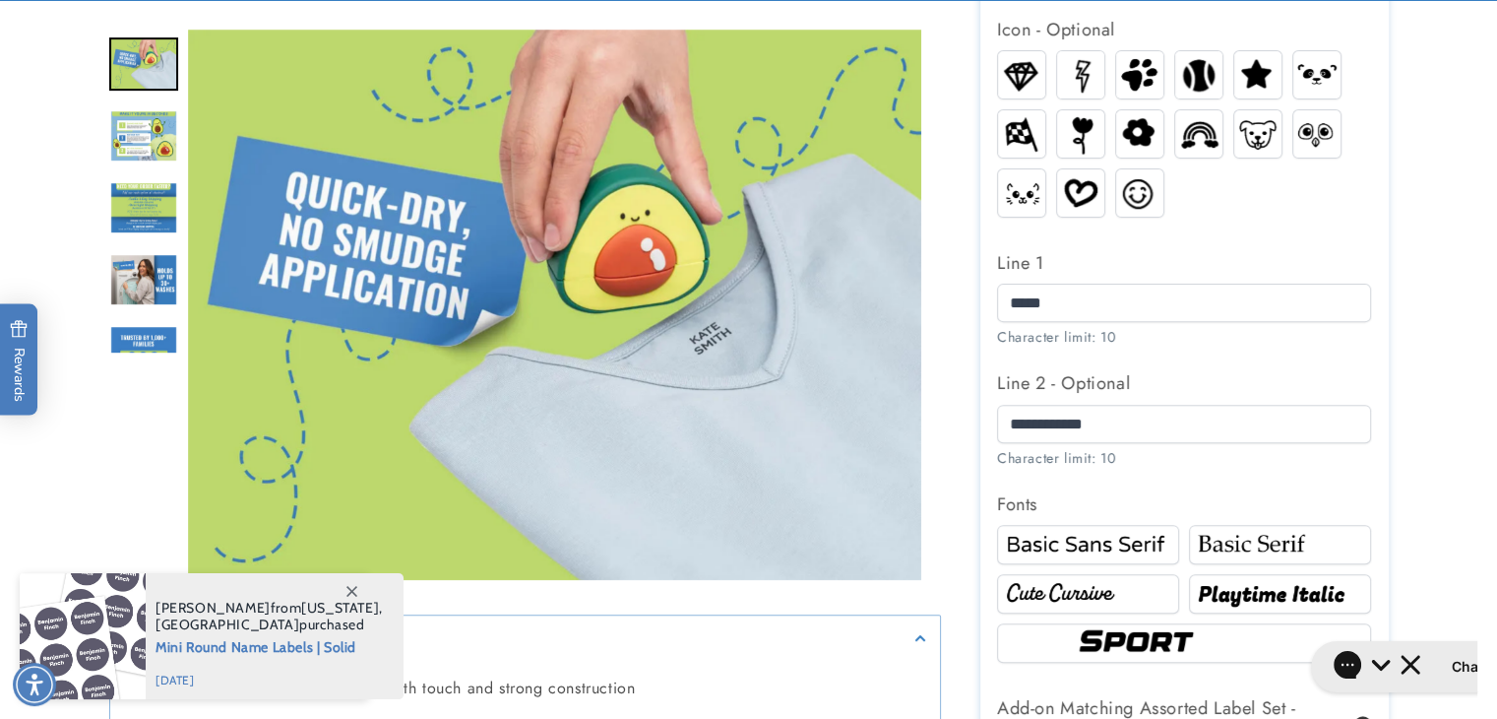
click at [153, 140] on img "Go to slide 18" at bounding box center [143, 135] width 69 height 53
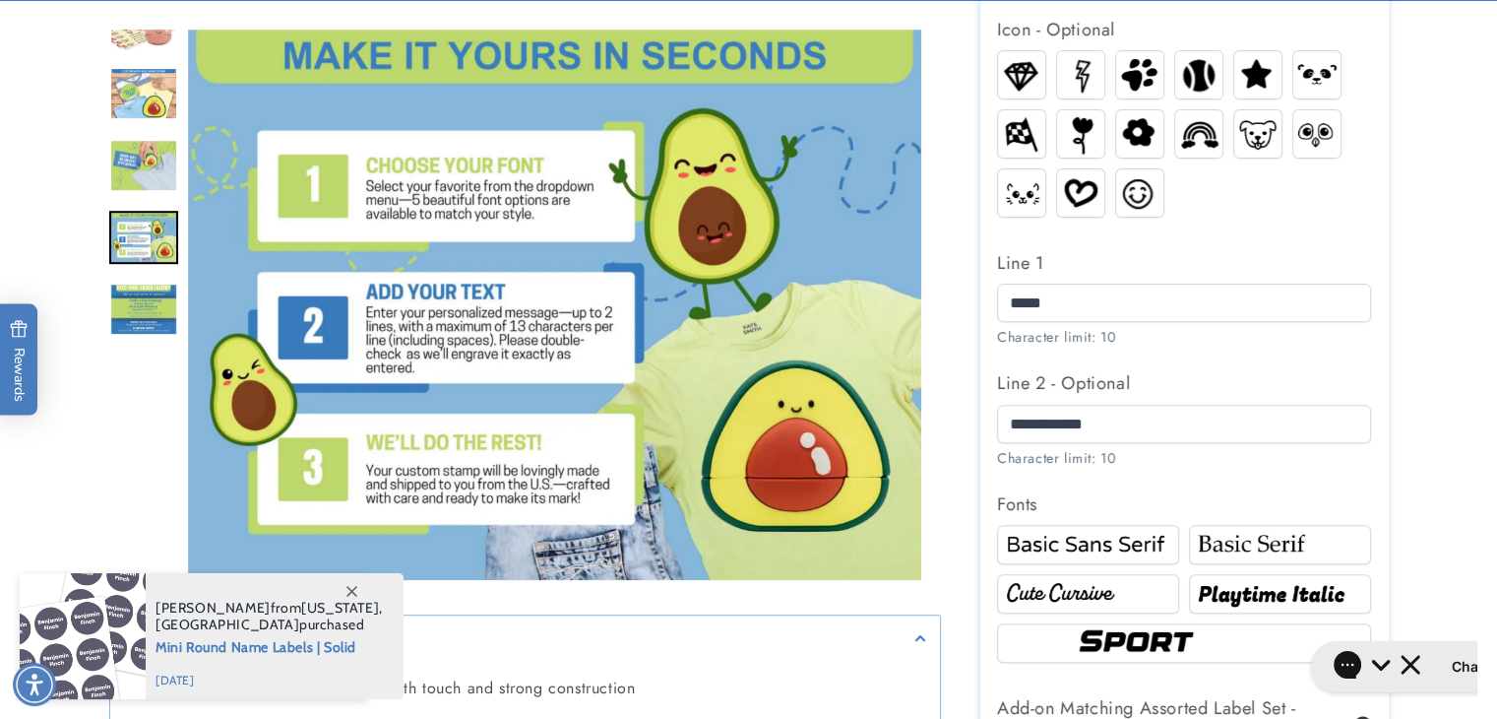
drag, startPoint x: 156, startPoint y: 189, endPoint x: 185, endPoint y: 398, distance: 210.8
click at [185, 398] on div "Gallery Viewer" at bounding box center [525, 310] width 832 height 560
